Goal: Check status: Check status

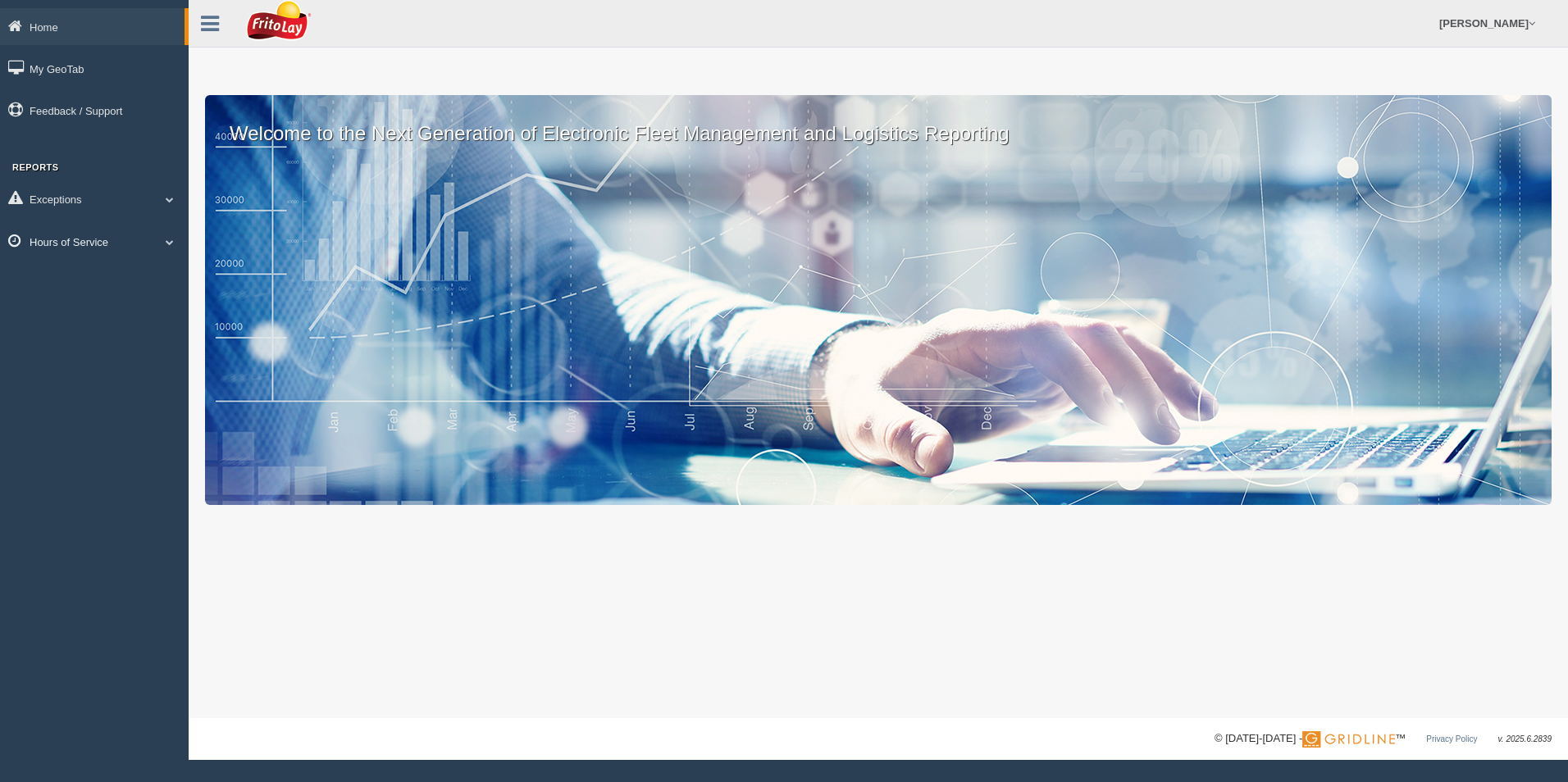
click at [69, 245] on link "Hours of Service" at bounding box center [94, 241] width 188 height 37
click at [79, 276] on link "HOS Explanation Reports" at bounding box center [107, 279] width 155 height 30
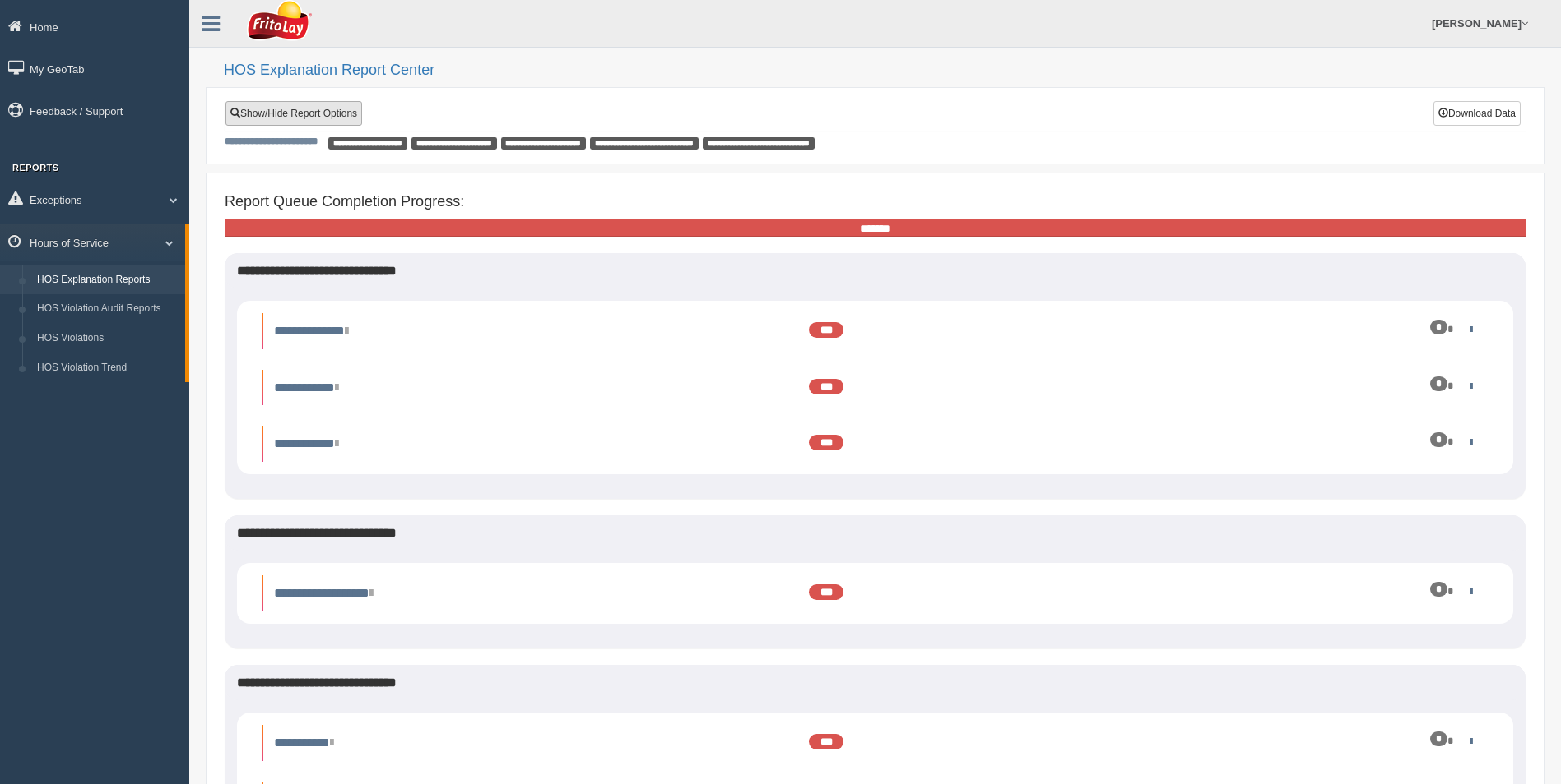
click at [303, 112] on link "Show/Hide Report Options" at bounding box center [293, 113] width 136 height 25
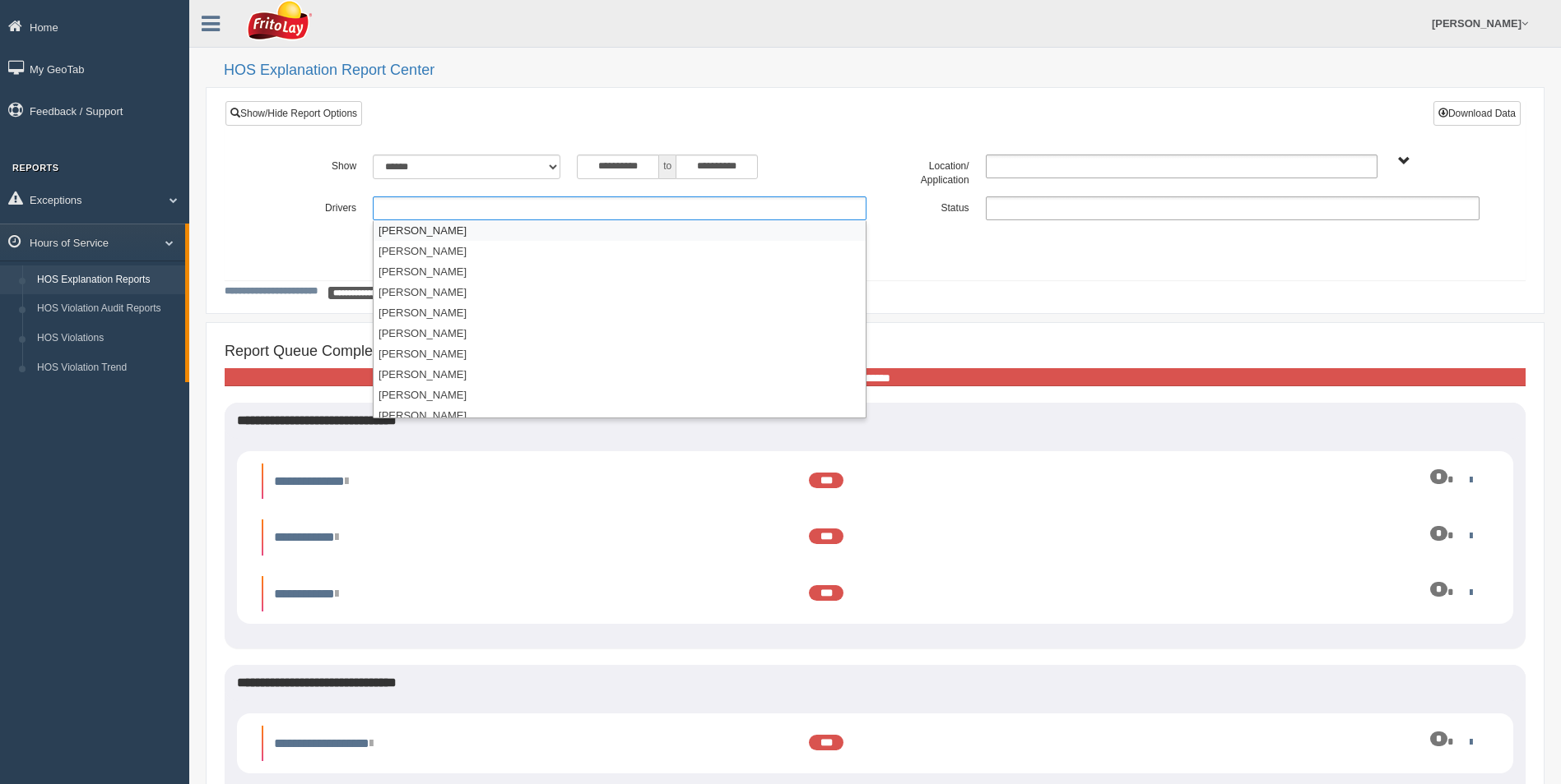
click at [395, 208] on ul at bounding box center [619, 209] width 494 height 24
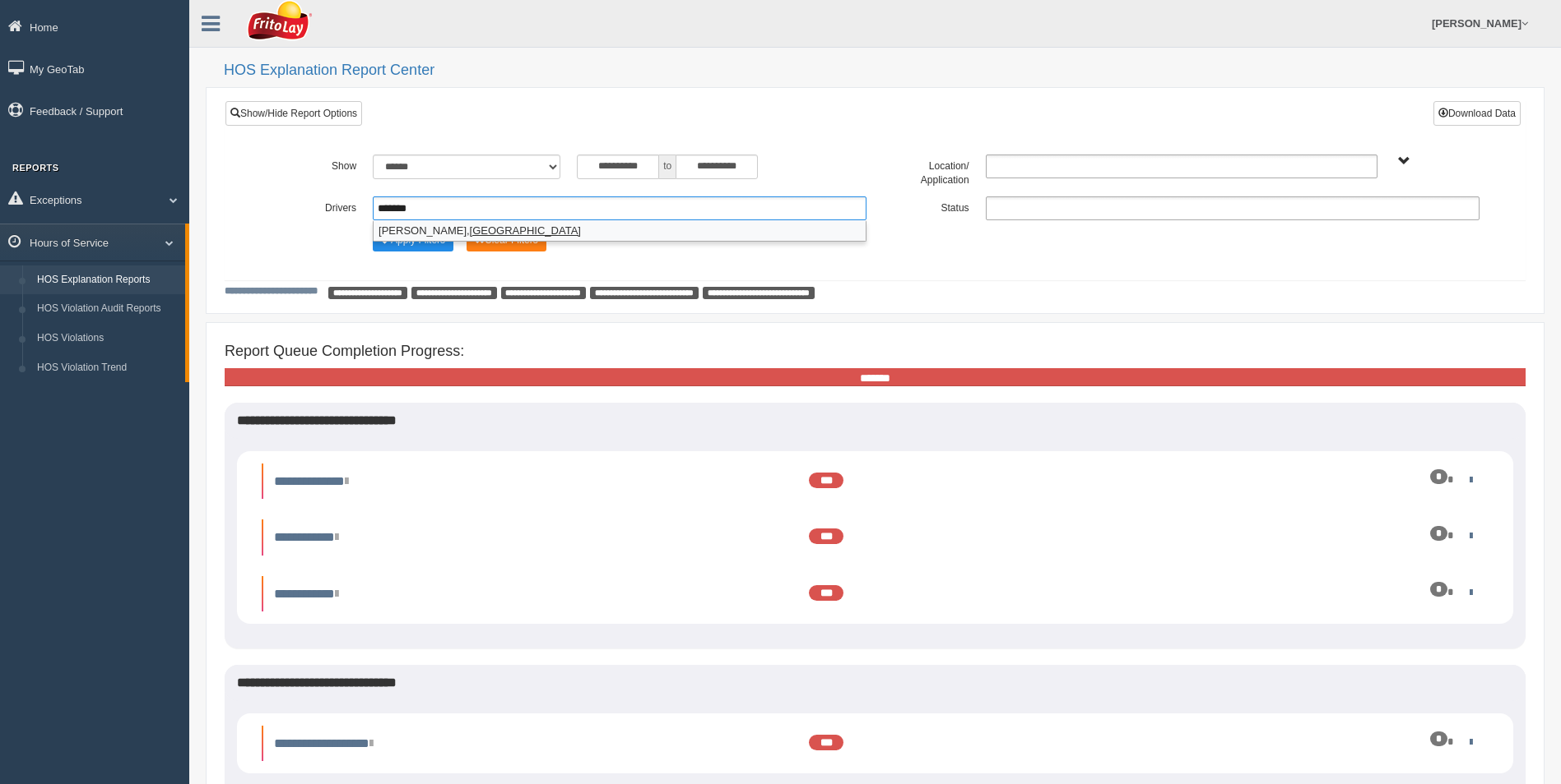
type input "*******"
click at [470, 231] on em "[GEOGRAPHIC_DATA]" at bounding box center [526, 231] width 111 height 12
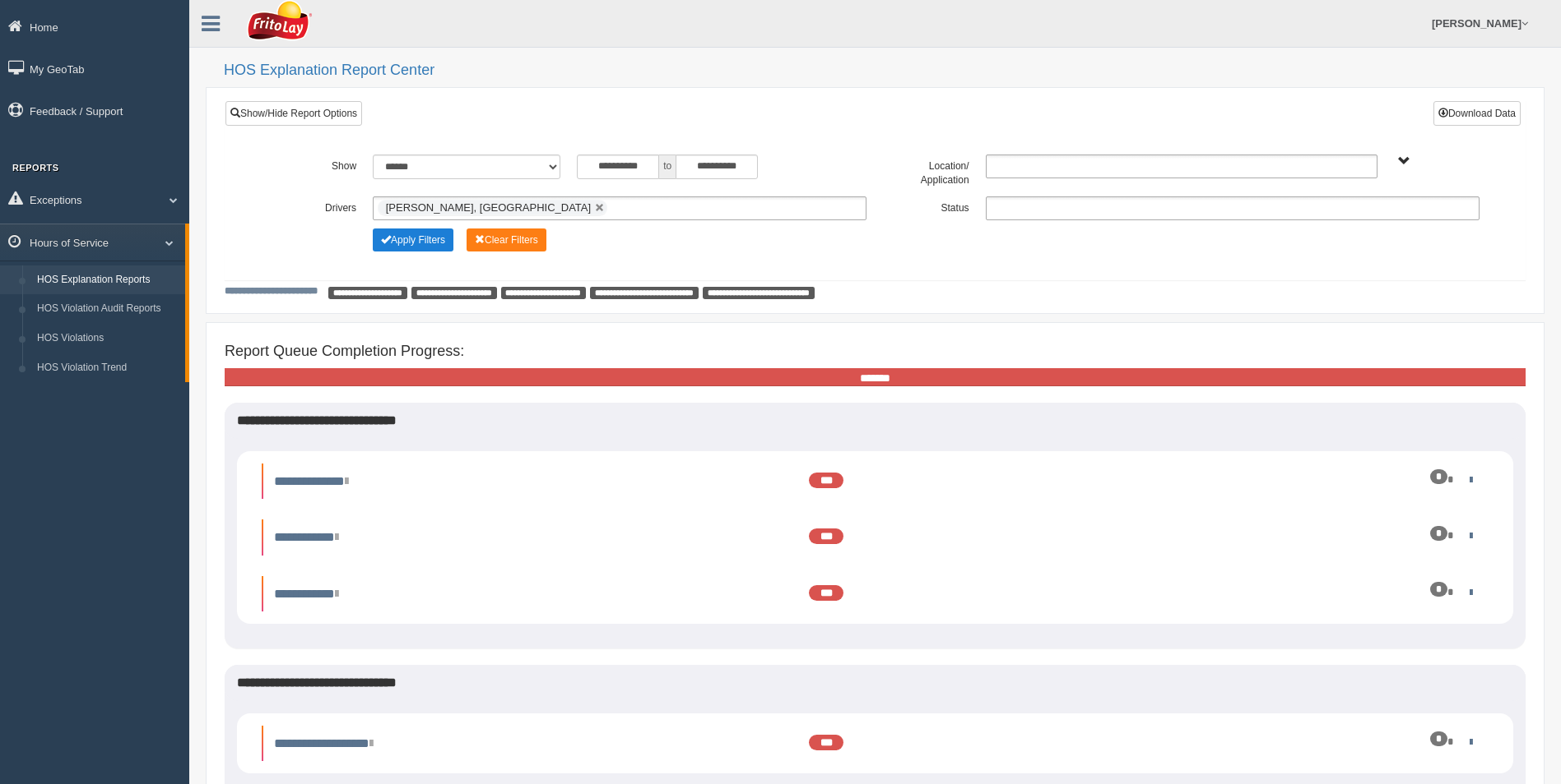
click at [422, 241] on button "Apply Filters" at bounding box center [413, 239] width 81 height 23
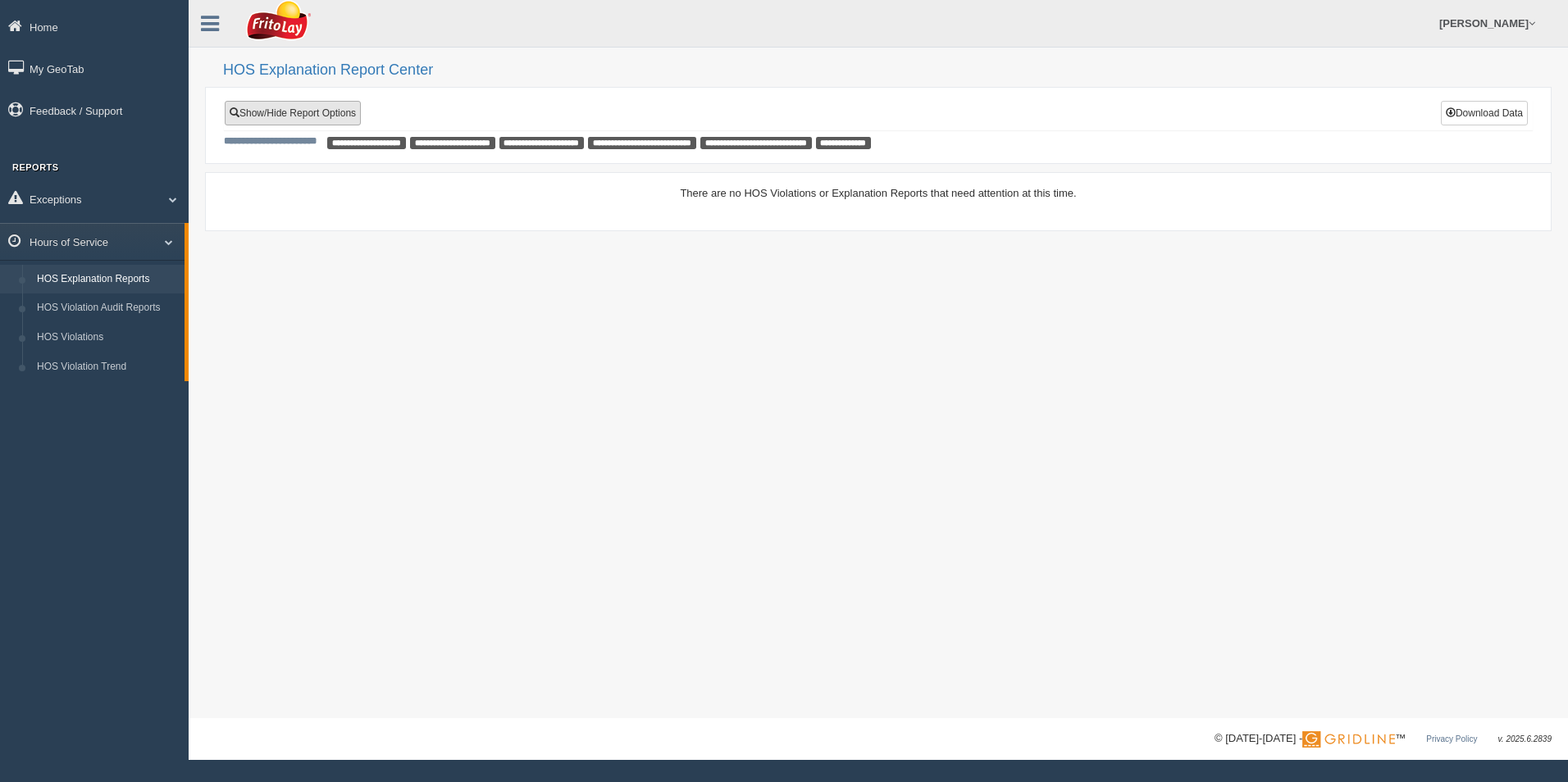
click at [301, 115] on link "Show/Hide Report Options" at bounding box center [292, 113] width 136 height 25
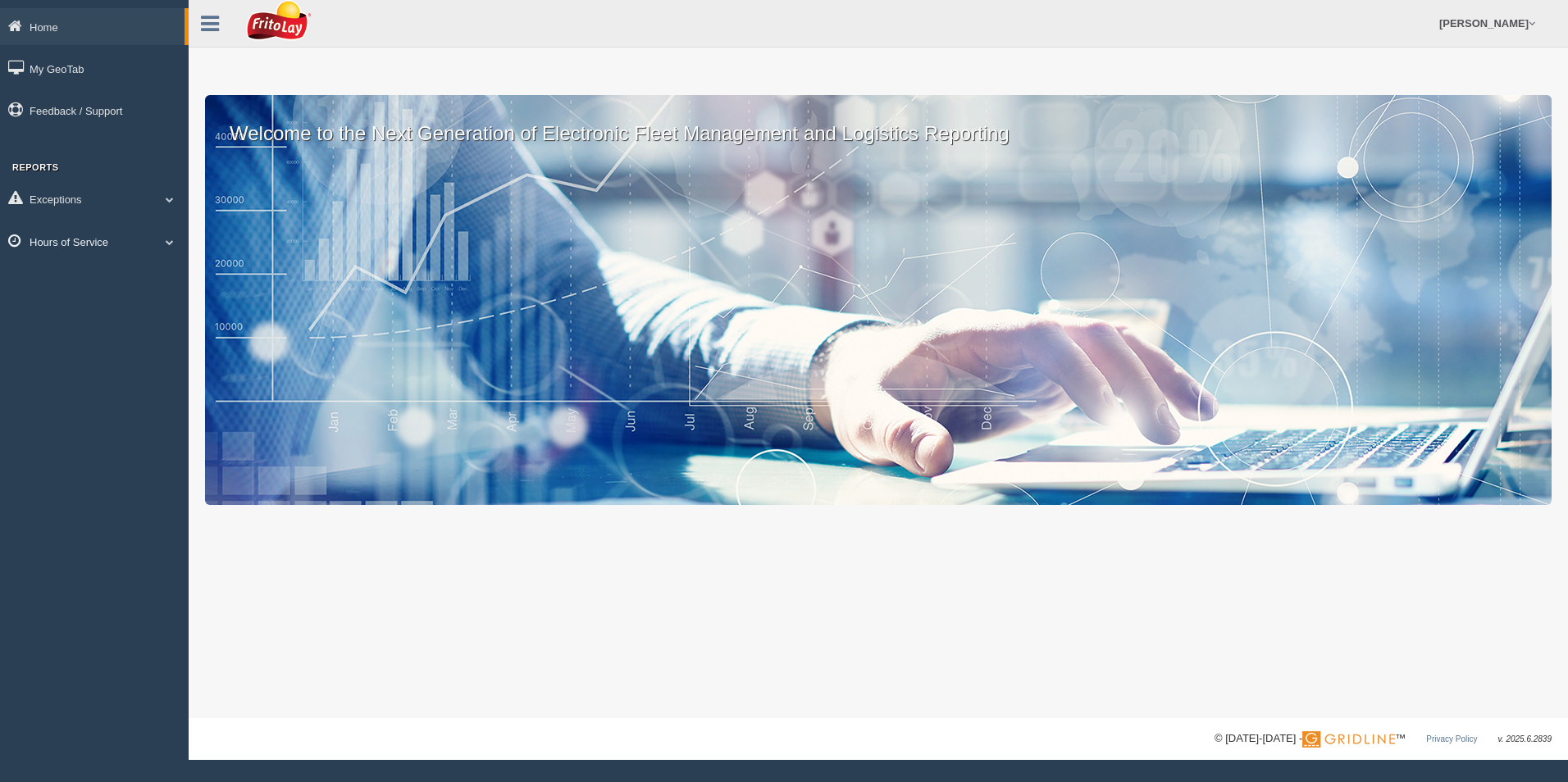
click at [78, 240] on link "Hours of Service" at bounding box center [94, 241] width 188 height 37
click at [87, 277] on link "HOS Explanation Reports" at bounding box center [107, 279] width 155 height 30
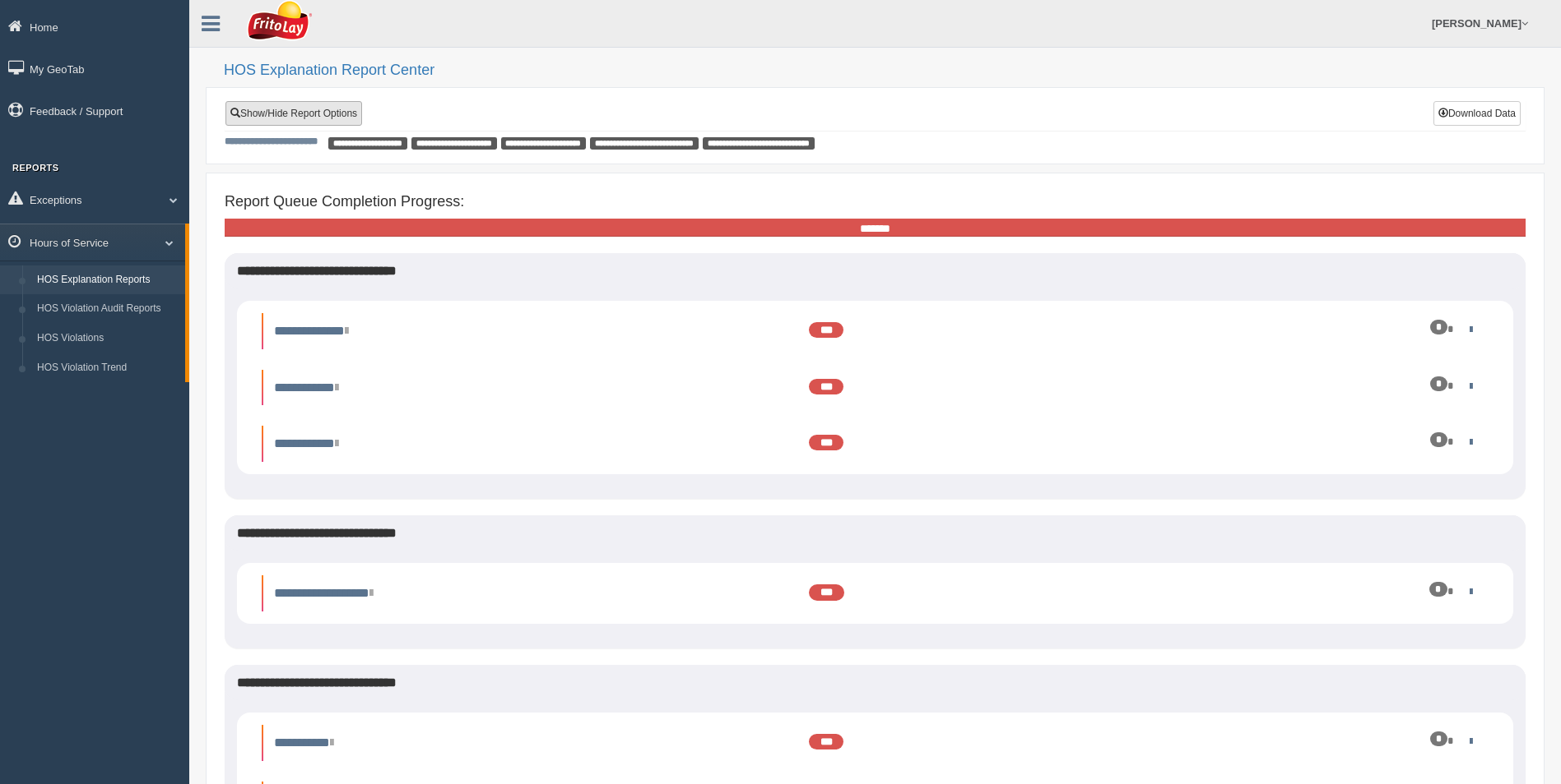
click at [317, 116] on link "Show/Hide Report Options" at bounding box center [293, 113] width 136 height 25
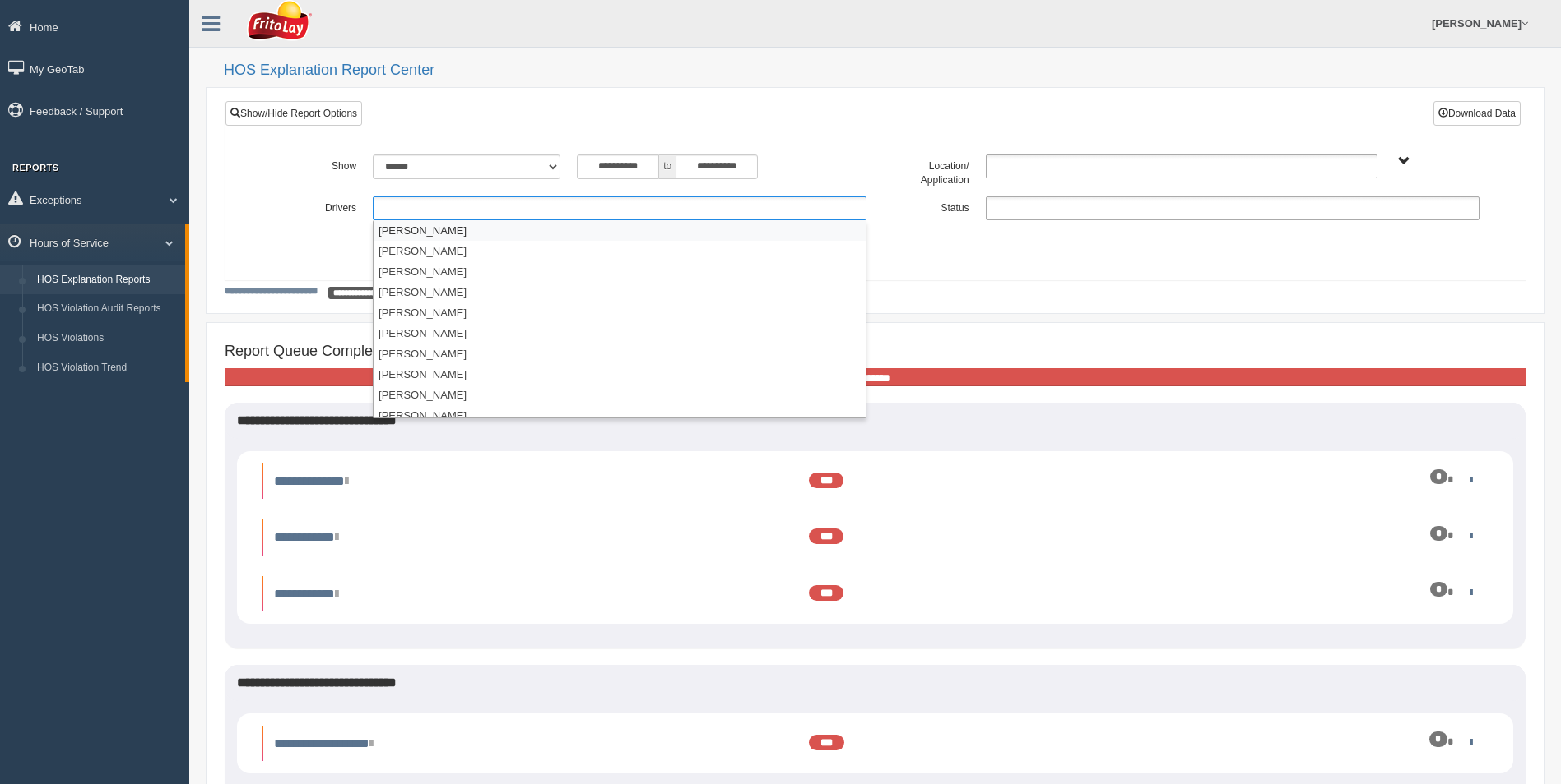
click at [394, 203] on ul at bounding box center [619, 209] width 494 height 24
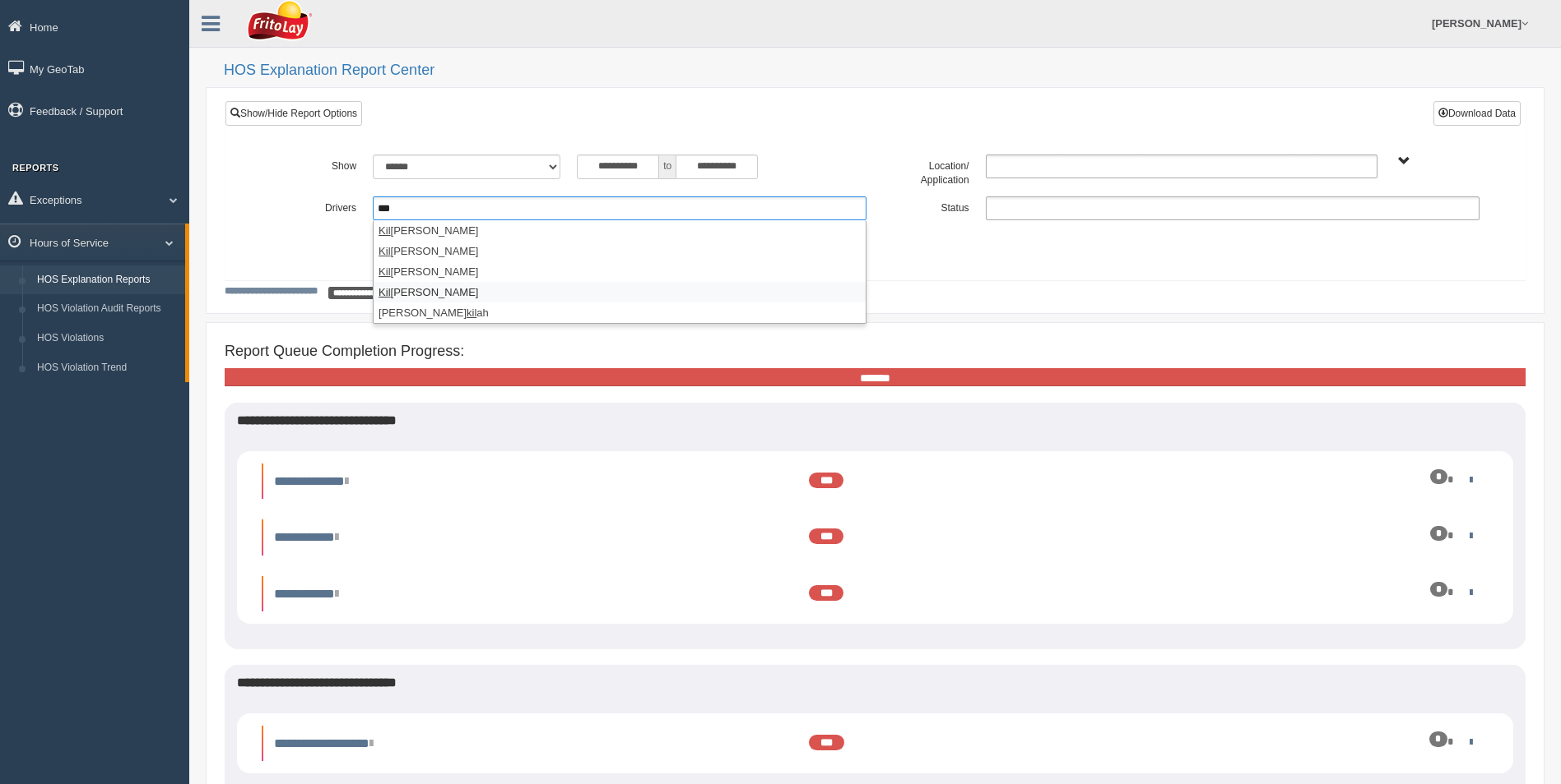
type input "***"
click at [414, 290] on li "Kil gro, Michael" at bounding box center [619, 292] width 492 height 21
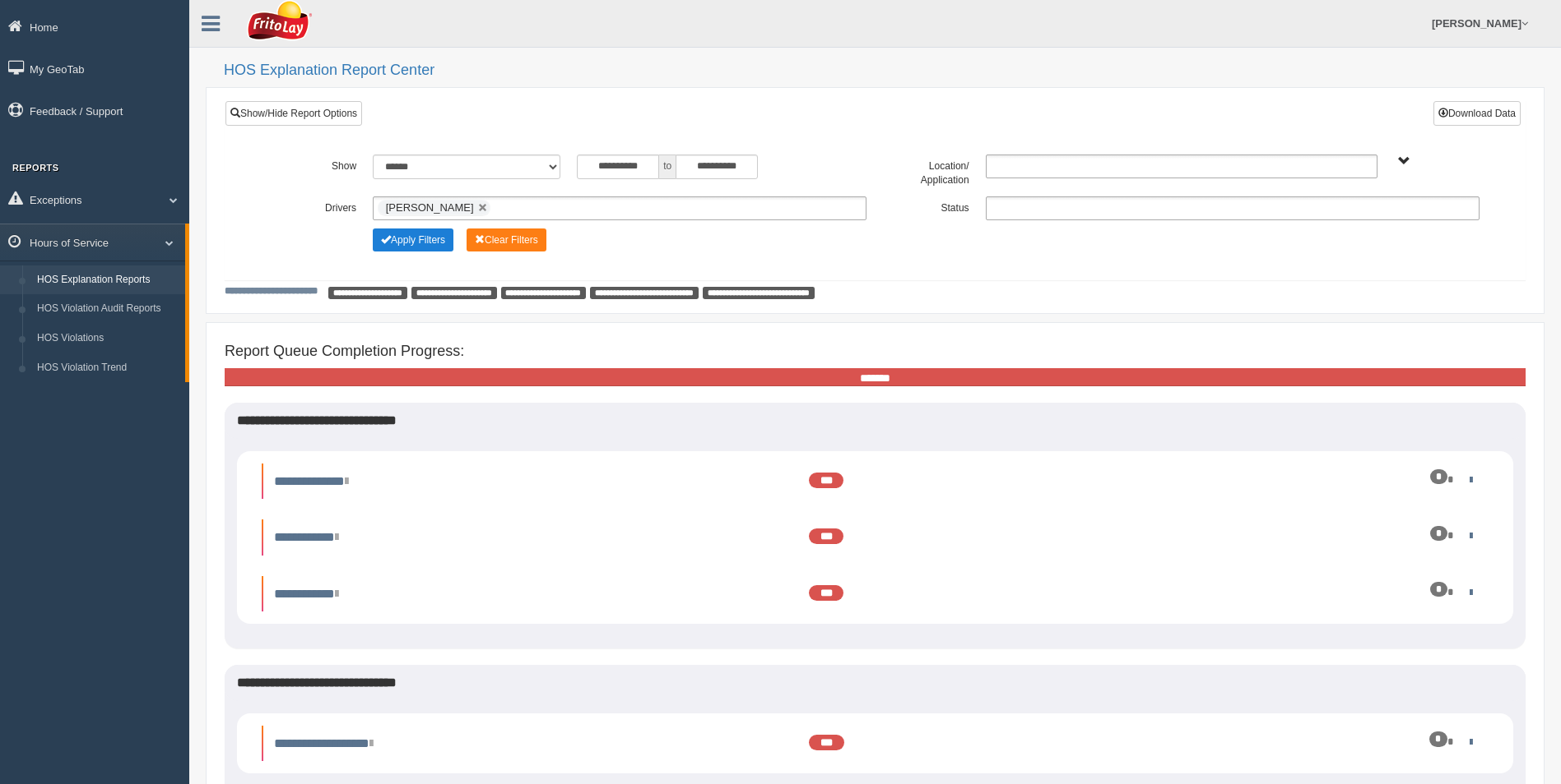
click at [423, 240] on button "Apply Filters" at bounding box center [413, 239] width 81 height 23
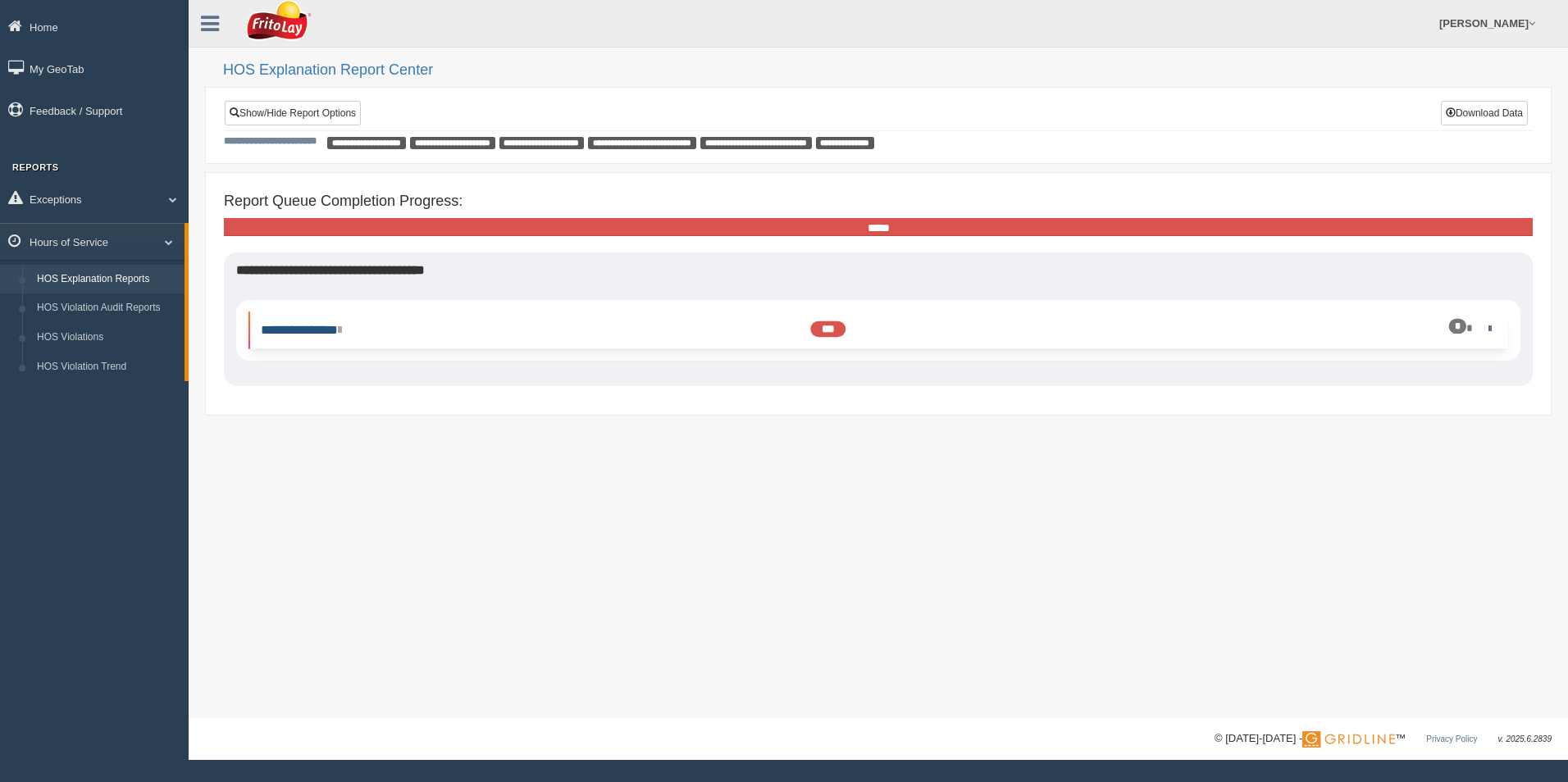
click at [326, 328] on link "**********" at bounding box center [300, 330] width 80 height 12
